Goal: Information Seeking & Learning: Learn about a topic

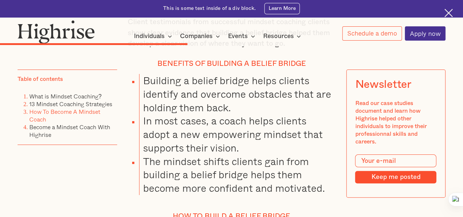
scroll to position [4167, 0]
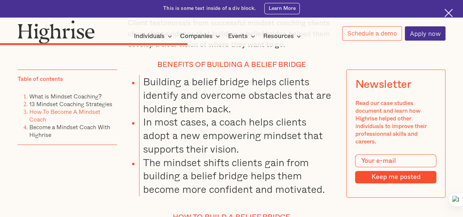
drag, startPoint x: 183, startPoint y: 121, endPoint x: 295, endPoint y: 135, distance: 112.4
click at [277, 147] on icon at bounding box center [278, 148] width 5 height 5
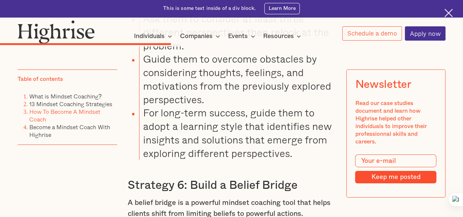
scroll to position [3845, 0]
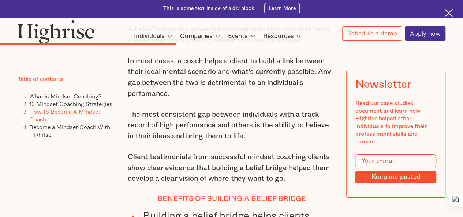
drag, startPoint x: 168, startPoint y: 163, endPoint x: 291, endPoint y: 222, distance: 136.4
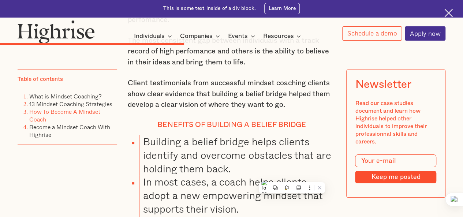
scroll to position [4107, 0]
copy div "How to build a belief bridge Identify limiting beliefs you want to work on. Cre…"
